Goal: Information Seeking & Learning: Find specific fact

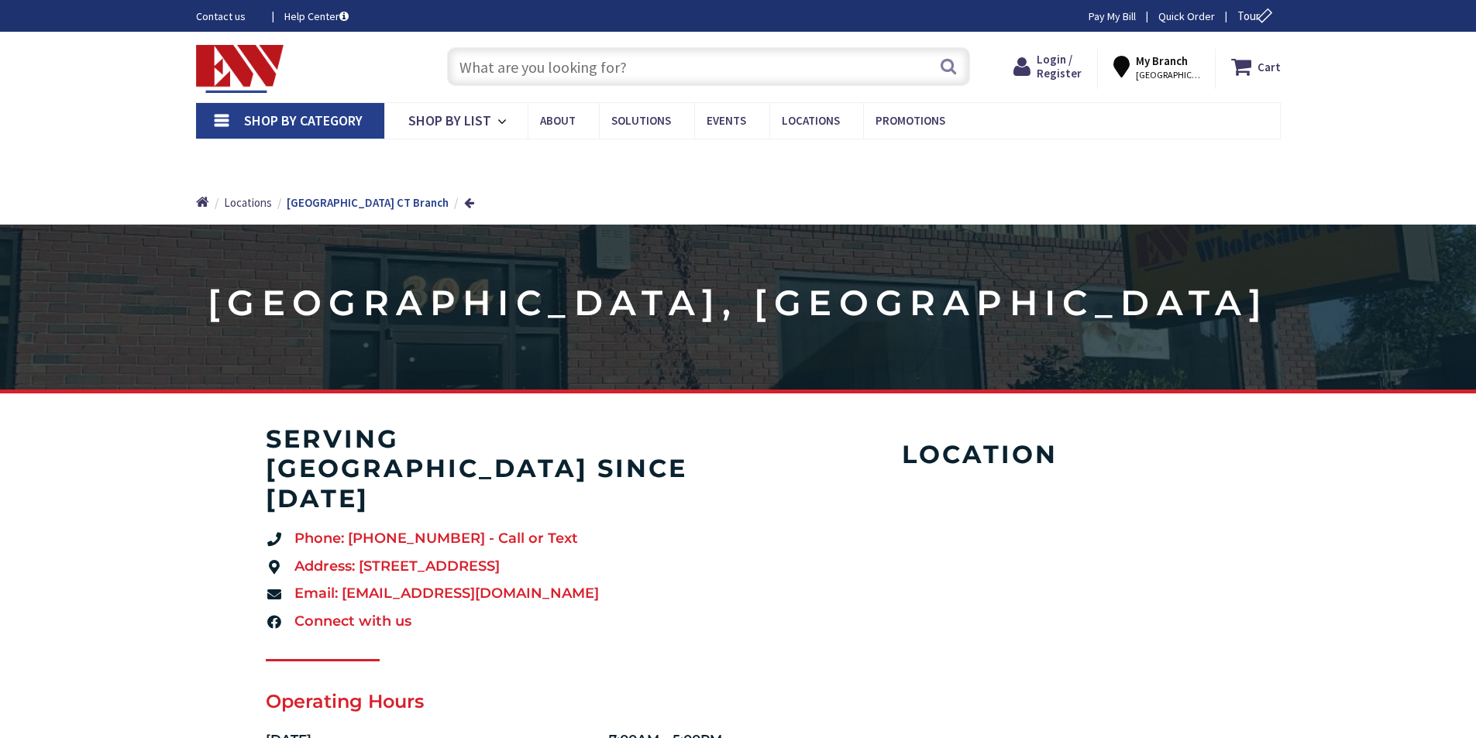
click at [558, 68] on input "text" at bounding box center [708, 66] width 523 height 39
type input "[PERSON_NAME][GEOGRAPHIC_DATA], [PERSON_NAME][GEOGRAPHIC_DATA], [GEOGRAPHIC_DAT…"
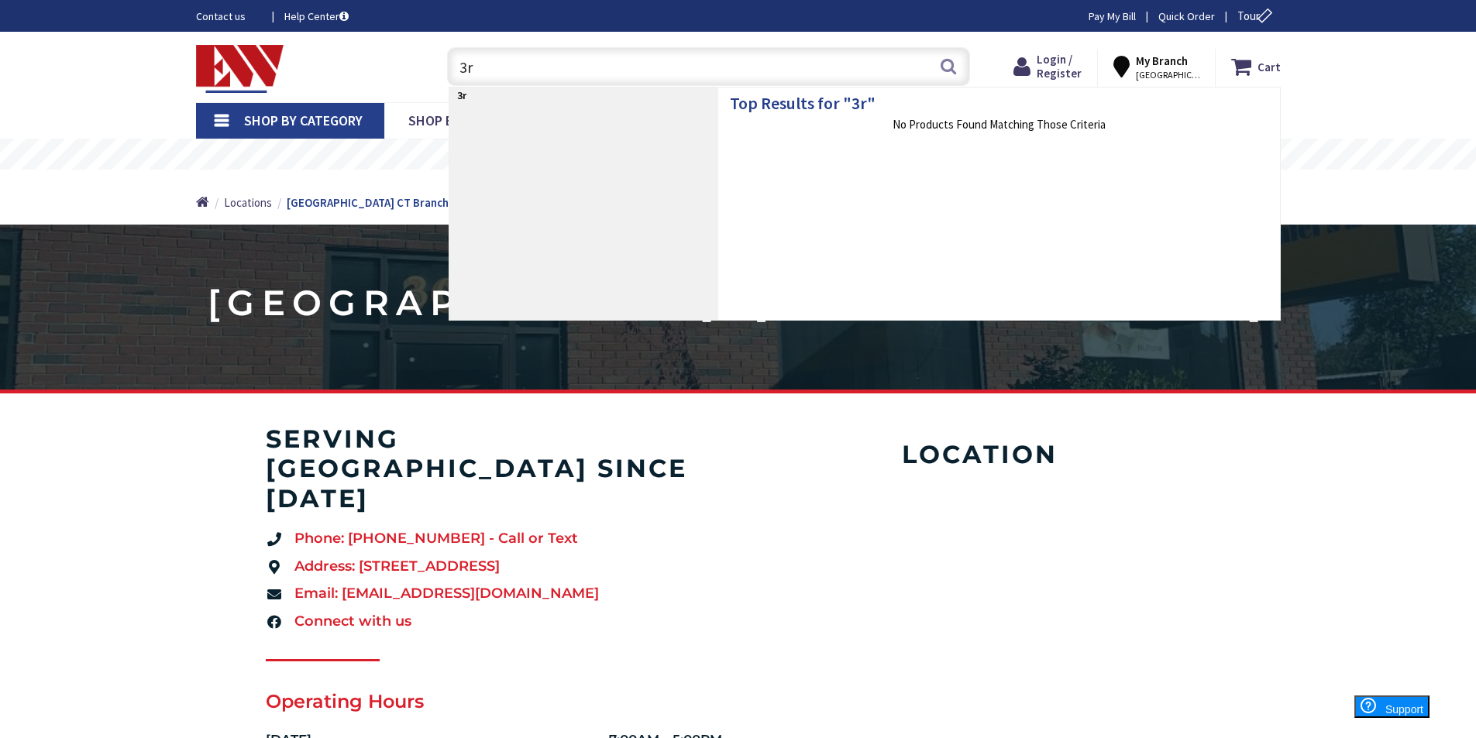
type input "3"
type input "2"
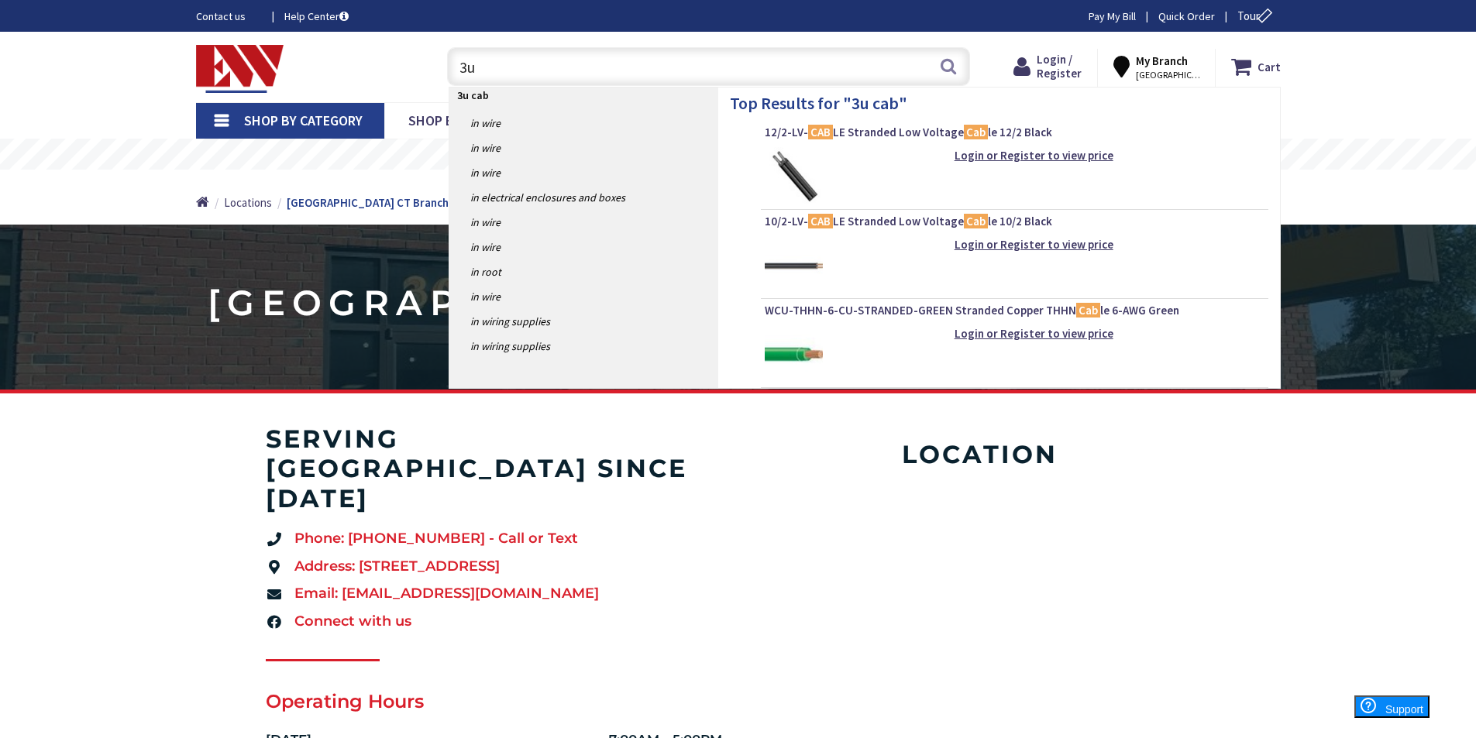
type input "3"
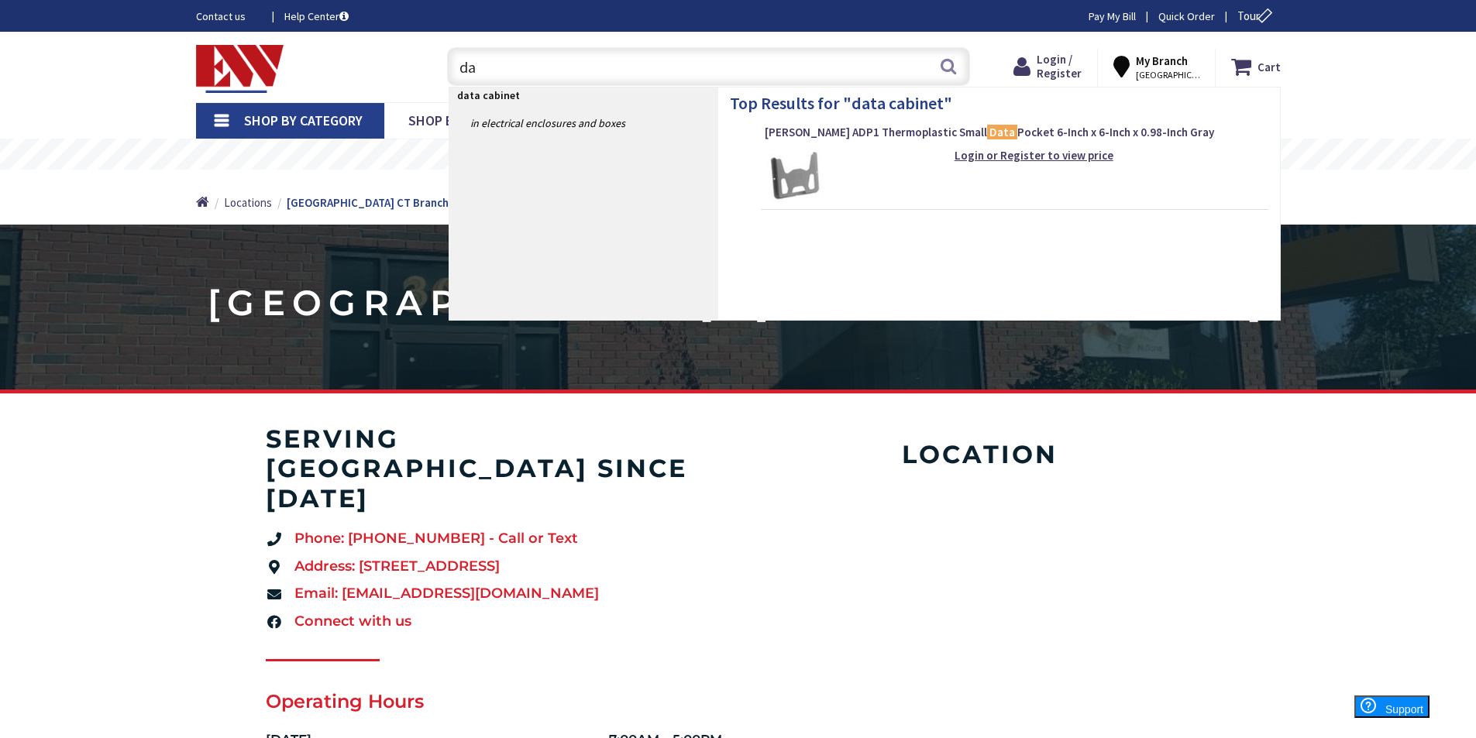
type input "d"
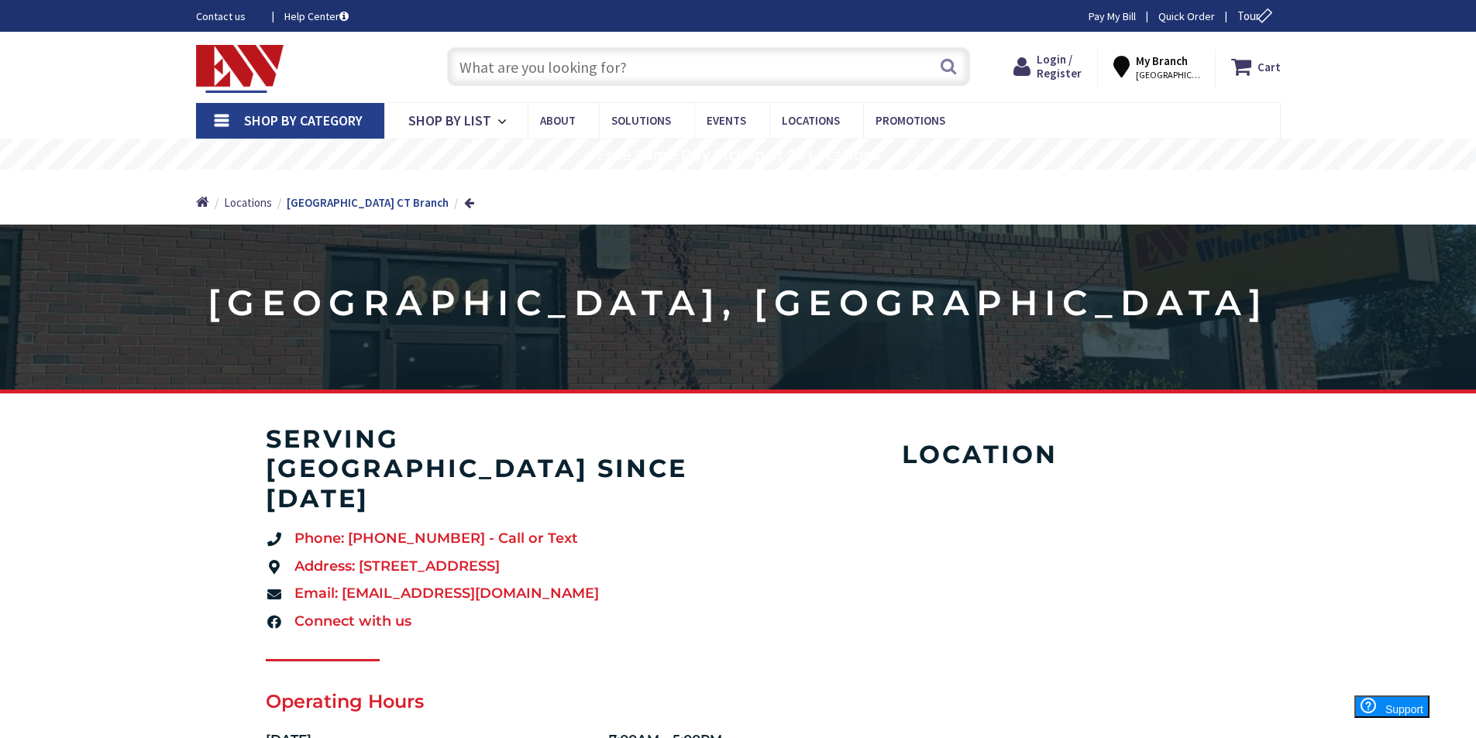
paste input "SR1UPANEL10"
type input "SR1UPANEL10"
click at [942, 64] on button "Search" at bounding box center [948, 66] width 20 height 35
